Goal: Information Seeking & Learning: Learn about a topic

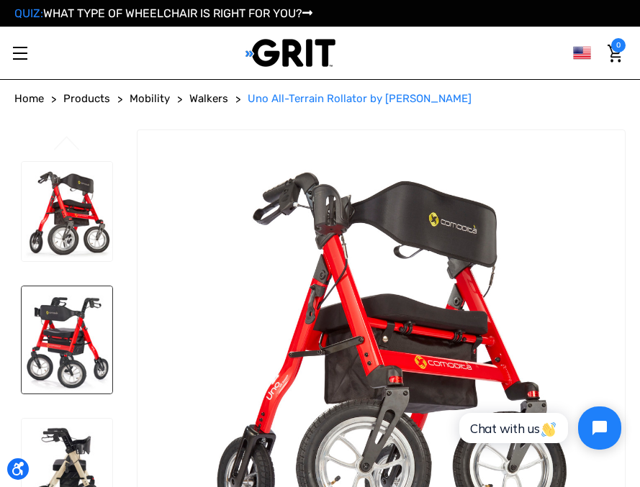
click at [69, 295] on img at bounding box center [67, 340] width 91 height 107
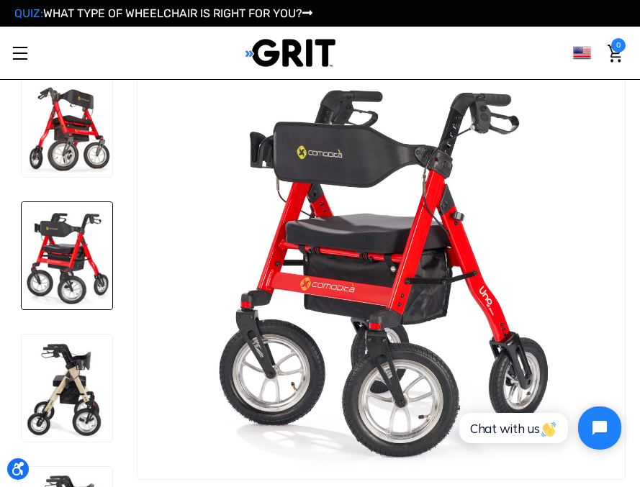
scroll to position [15, 0]
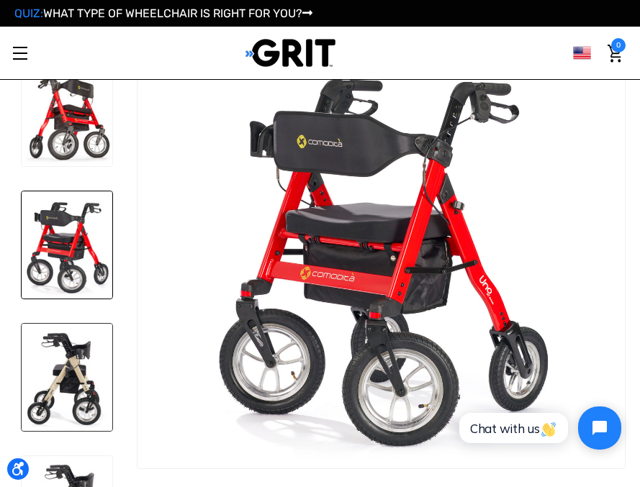
click at [74, 346] on img at bounding box center [67, 377] width 91 height 107
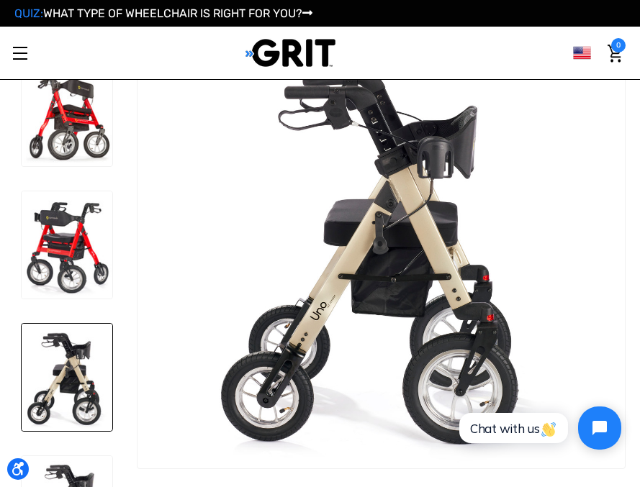
click at [74, 346] on img at bounding box center [67, 377] width 91 height 107
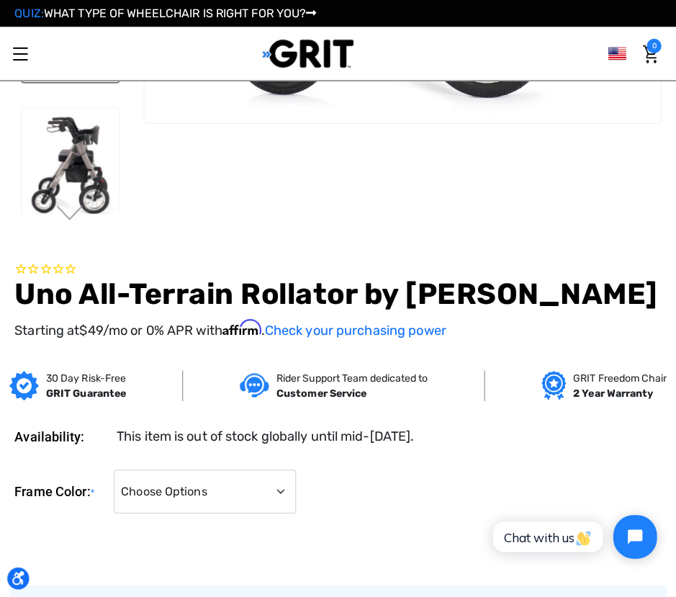
scroll to position [438, 0]
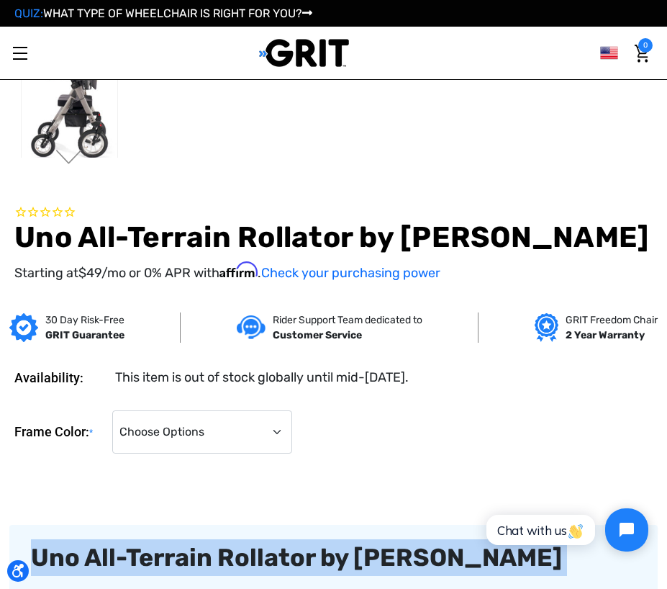
drag, startPoint x: 667, startPoint y: 584, endPoint x: 672, endPoint y: 600, distance: 16.4
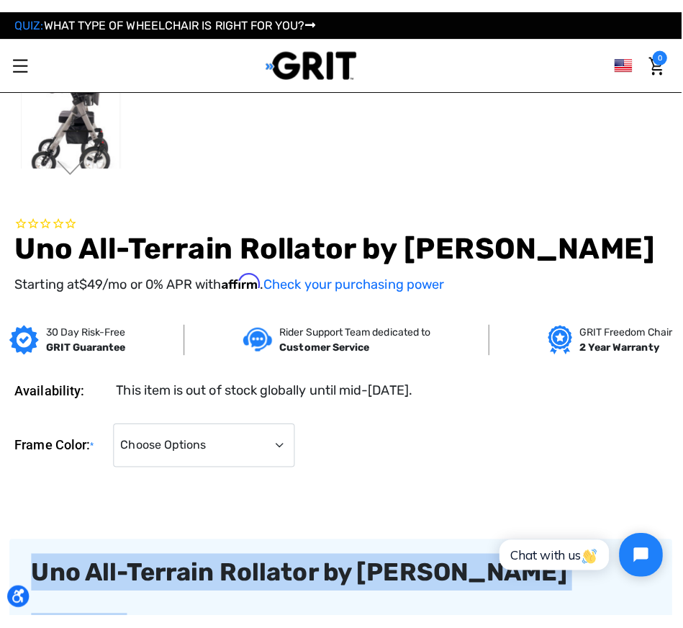
scroll to position [440, 0]
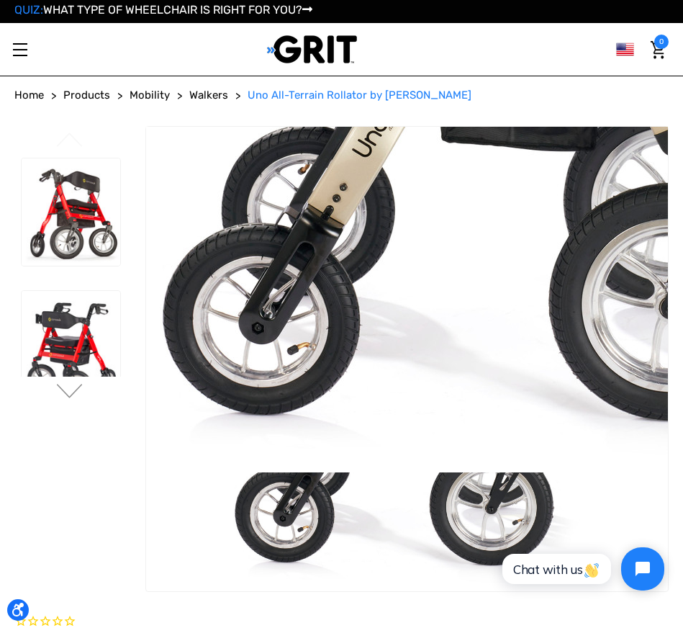
scroll to position [0, 0]
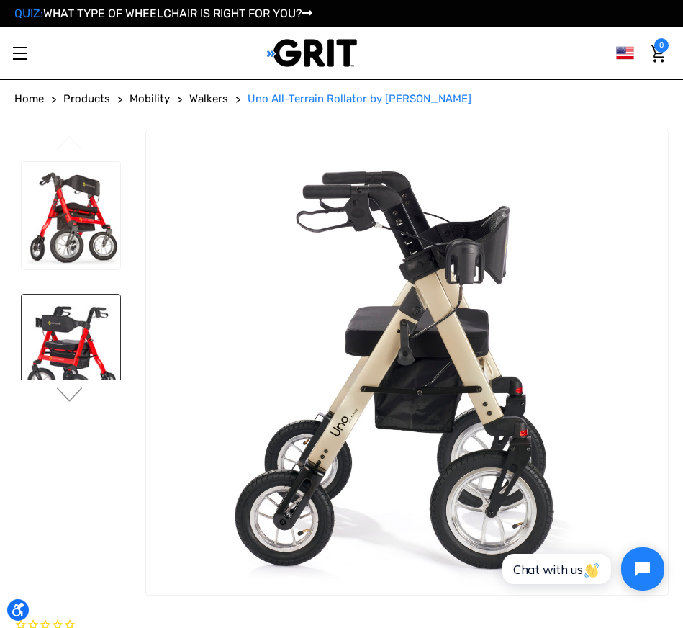
click at [37, 294] on img at bounding box center [71, 352] width 99 height 116
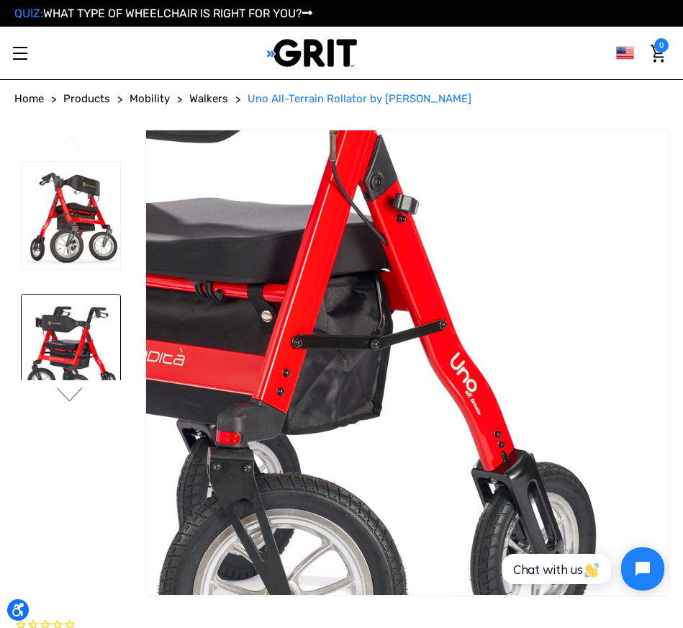
click at [162, 244] on img at bounding box center [242, 303] width 780 height 922
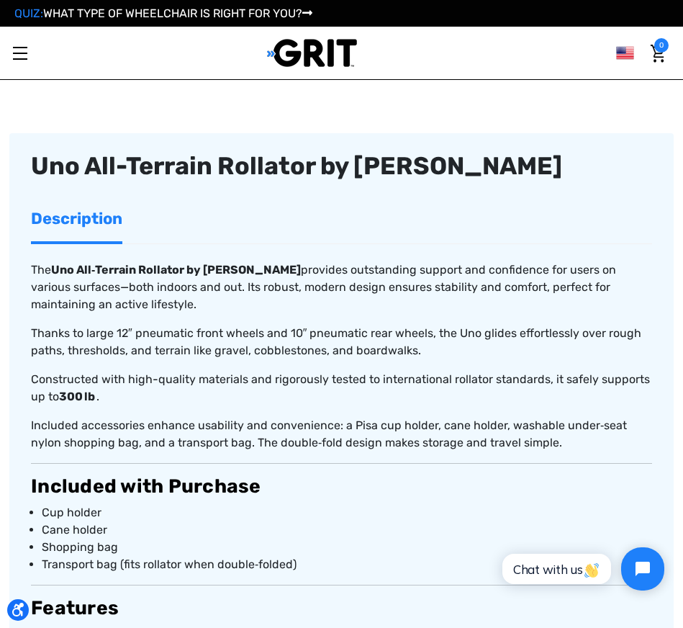
scroll to position [725, 0]
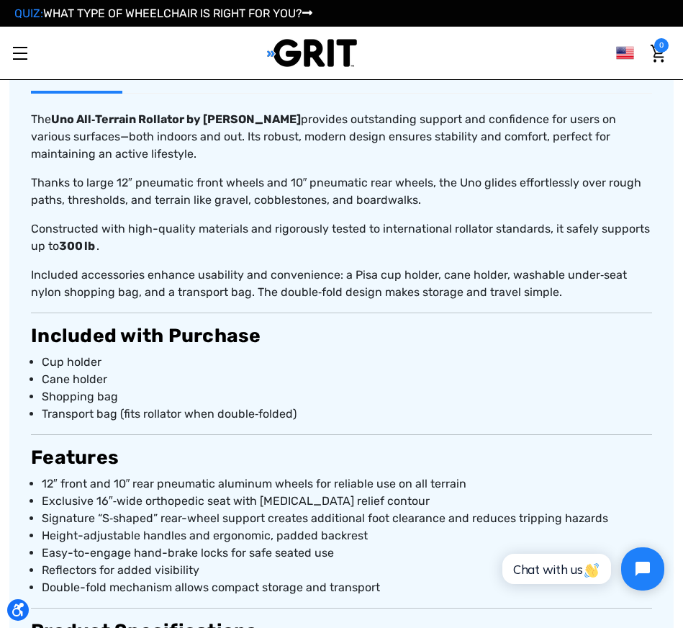
scroll to position [878, 0]
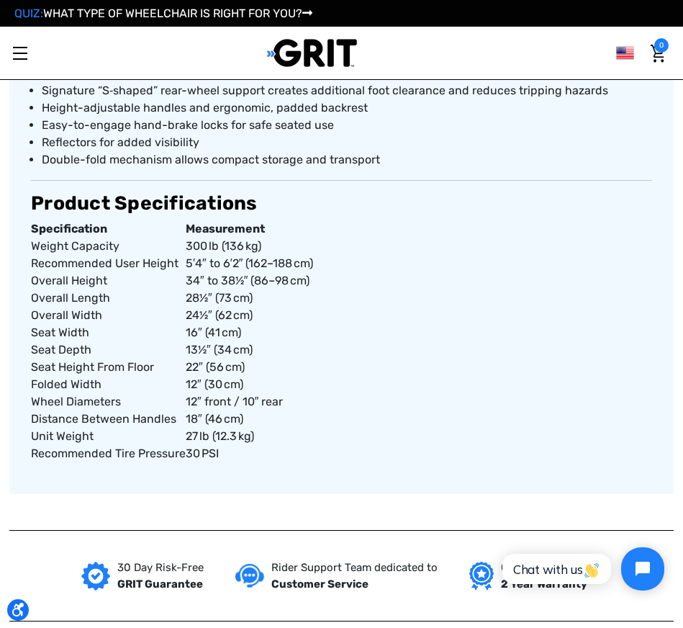
scroll to position [1306, 0]
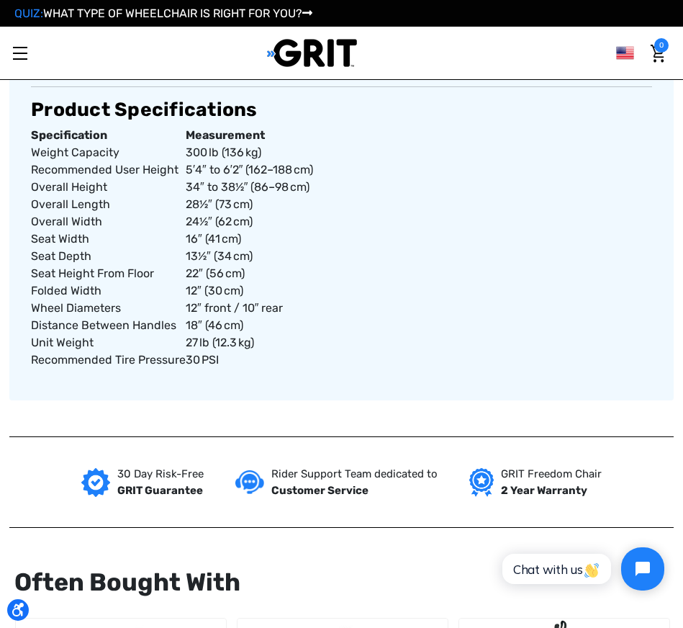
drag, startPoint x: 441, startPoint y: 506, endPoint x: 445, endPoint y: 499, distance: 8.0
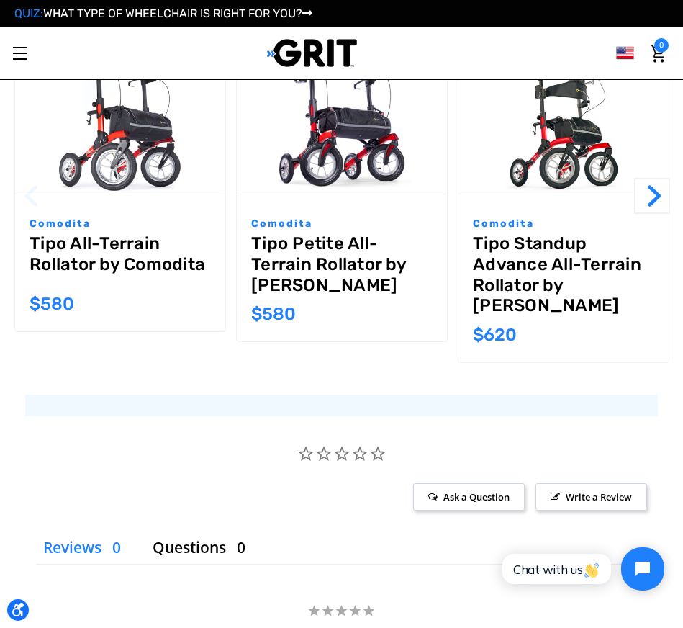
scroll to position [1974, 0]
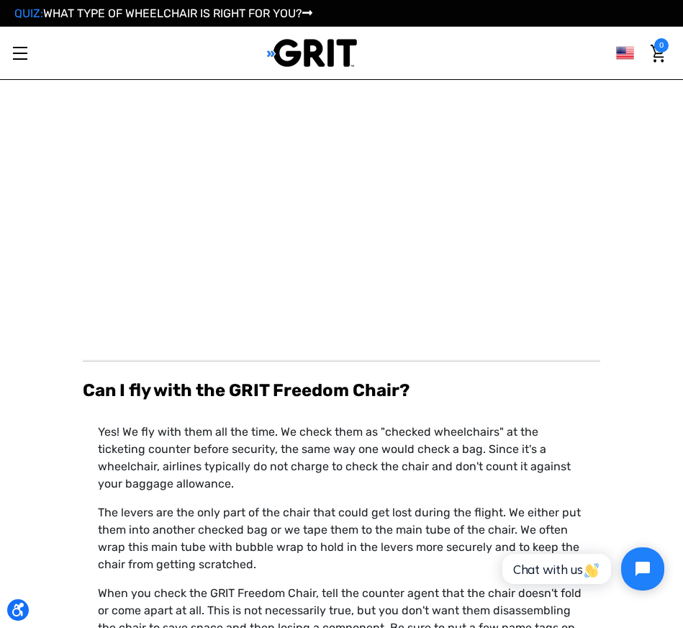
scroll to position [2758, 0]
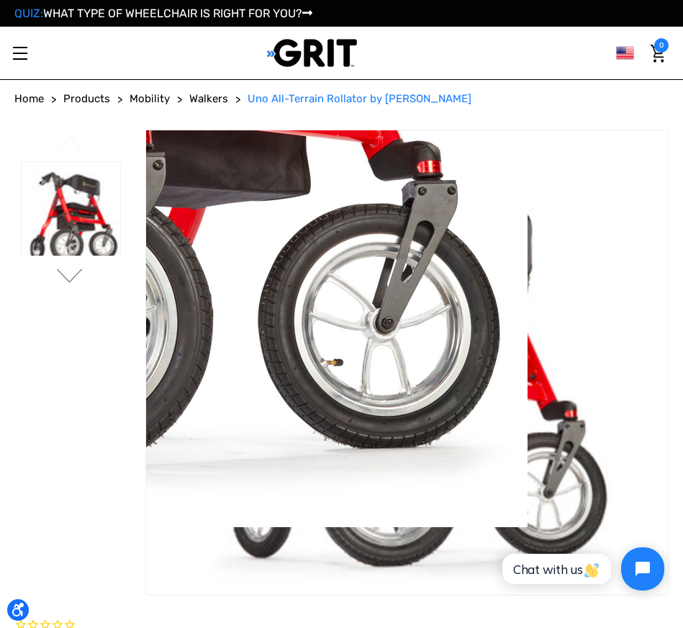
click at [203, 338] on img at bounding box center [105, 66] width 845 height 922
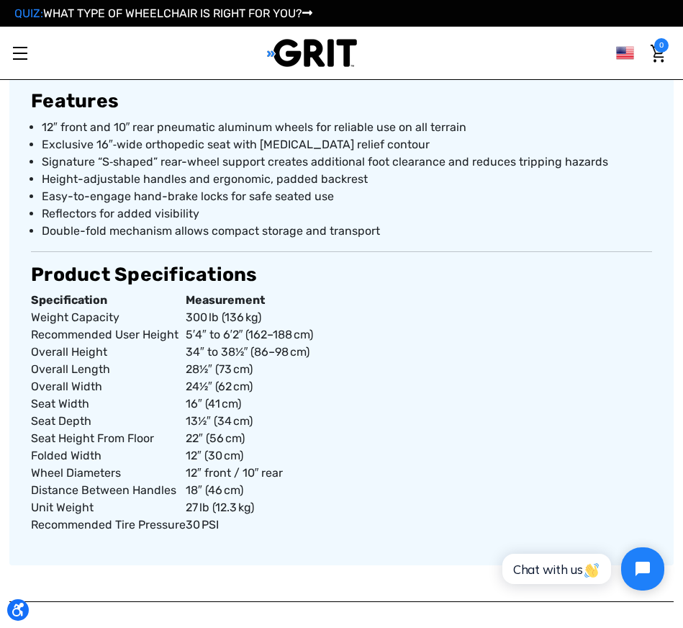
scroll to position [1232, 0]
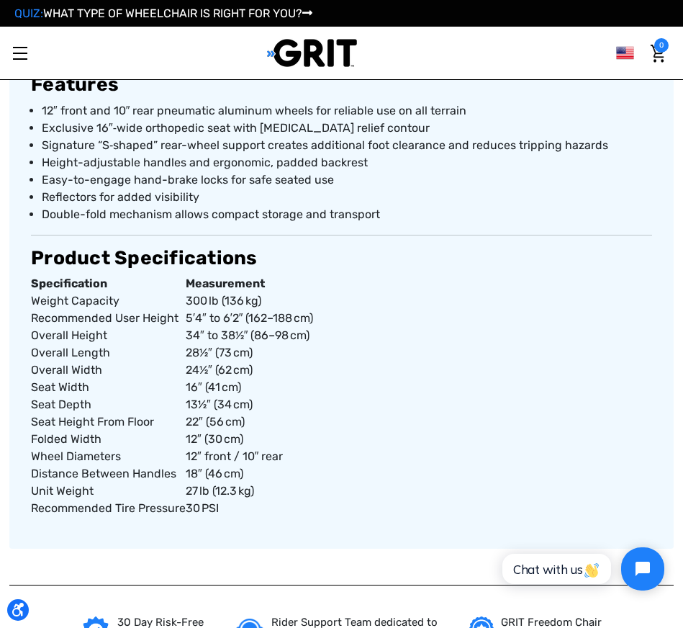
scroll to position [1282, 0]
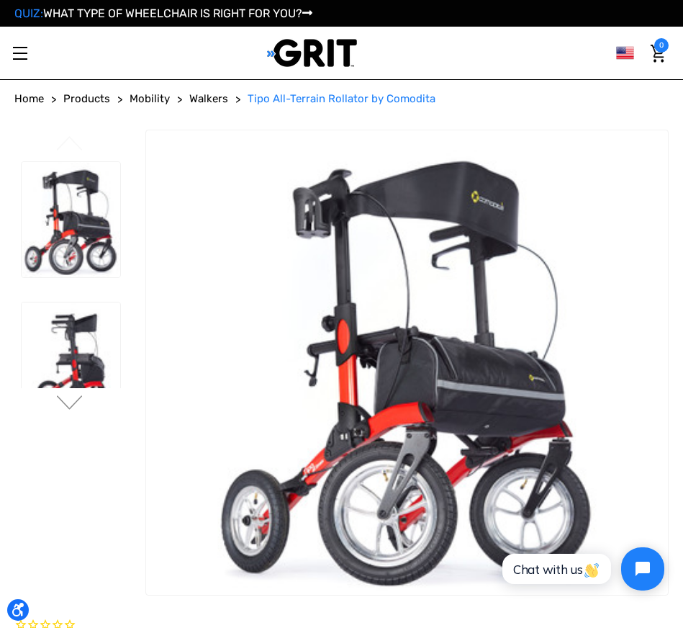
drag, startPoint x: 408, startPoint y: 207, endPoint x: 273, endPoint y: 166, distance: 141.2
copy h1 "Tipo All-Terrain Rollator by Comodita"
drag, startPoint x: 410, startPoint y: 200, endPoint x: 266, endPoint y: 159, distance: 150.4
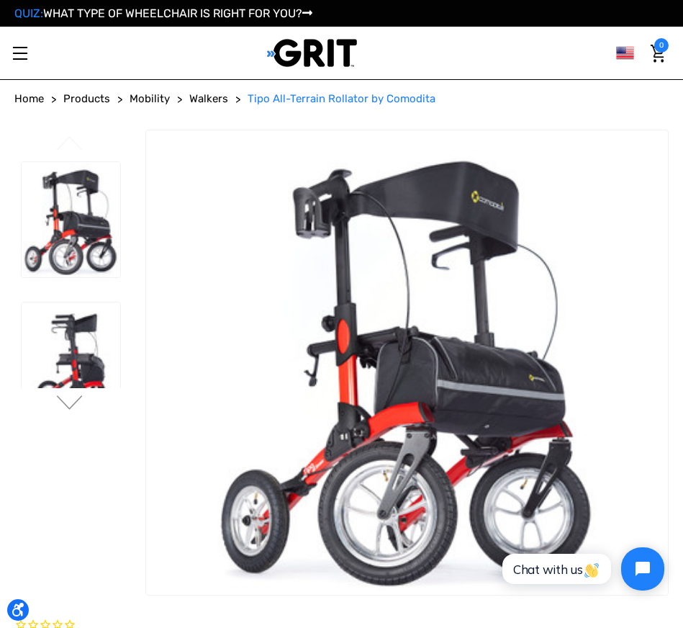
copy h1 "Tipo All-Terrain Rollator by Comodita"
